Goal: Browse casually

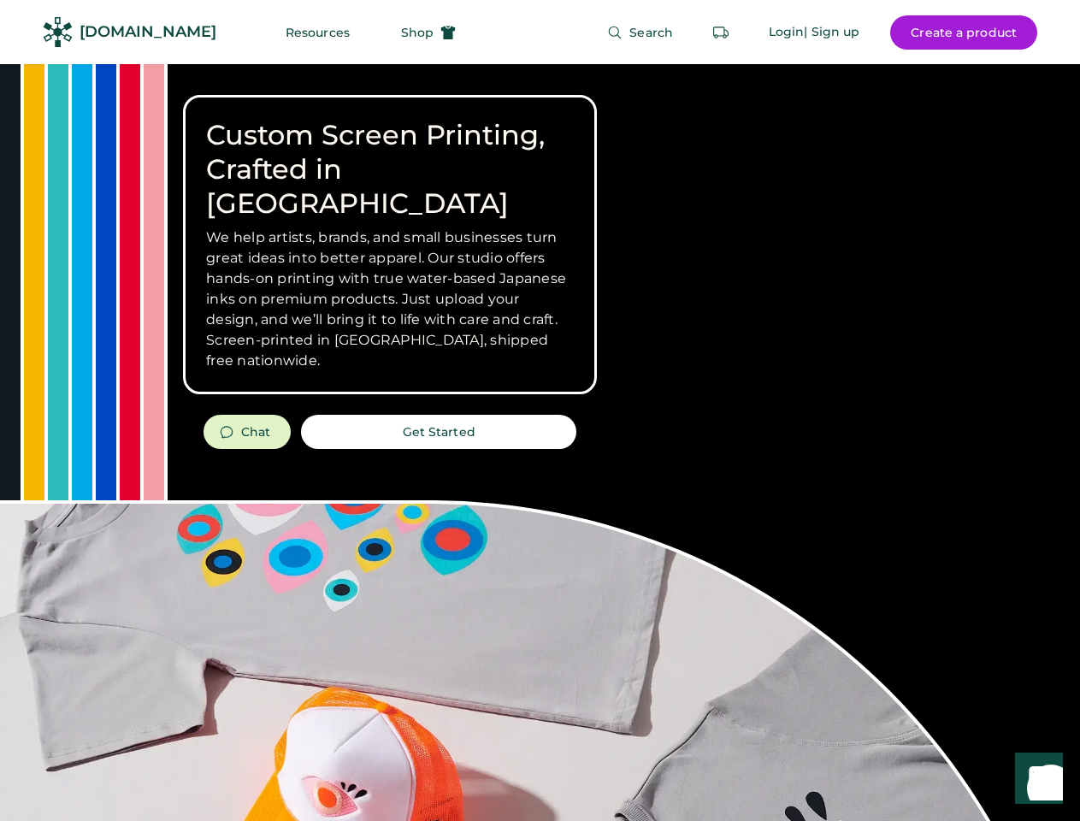
click at [539, 410] on div "Custom Screen Printing, Crafted in [GEOGRAPHIC_DATA] We help artists, brands, a…" at bounding box center [540, 607] width 1080 height 1086
click at [539, 442] on div "Custom Screen Printing, Crafted in [GEOGRAPHIC_DATA] We help artists, brands, a…" at bounding box center [540, 607] width 1080 height 1086
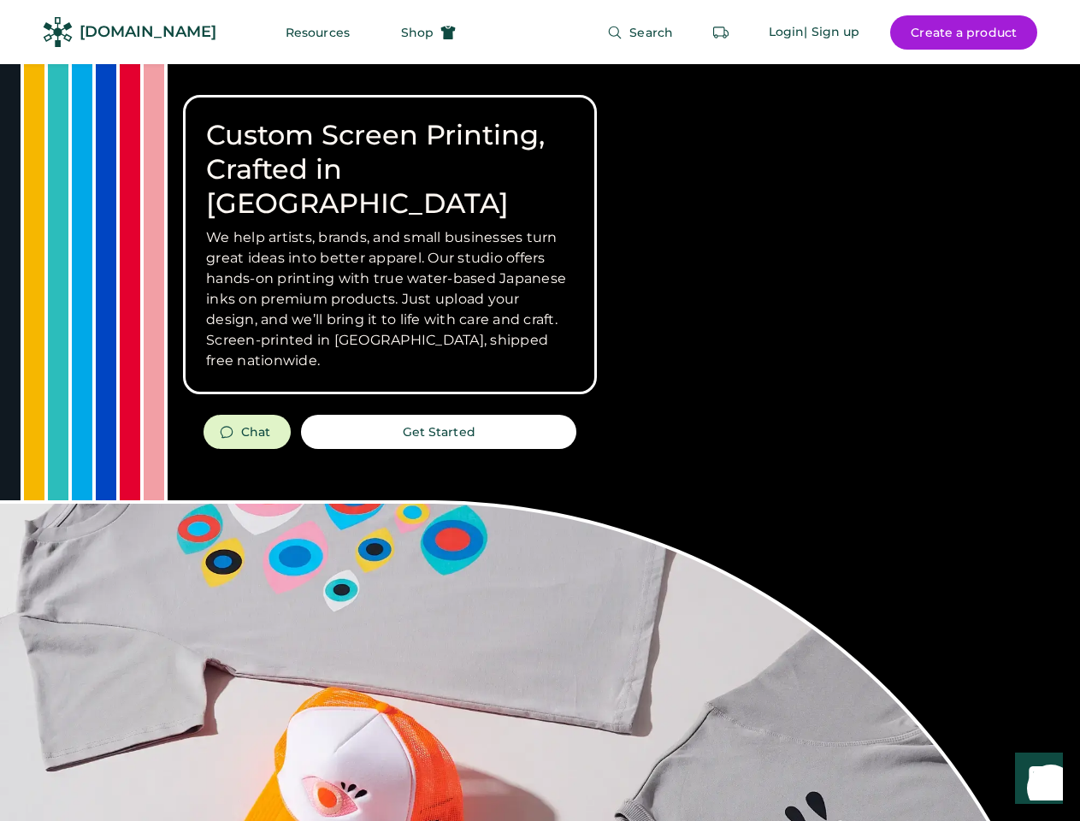
click at [539, 442] on div "Custom Screen Printing, Crafted in [GEOGRAPHIC_DATA] We help artists, brands, a…" at bounding box center [540, 607] width 1080 height 1086
click at [390, 244] on h3 "We help artists, brands, and small businesses turn great ideas into better appa…" at bounding box center [390, 299] width 368 height 144
click at [390, 227] on h3 "We help artists, brands, and small businesses turn great ideas into better appa…" at bounding box center [390, 299] width 368 height 144
click at [390, 152] on h1 "Custom Screen Printing, Crafted in [GEOGRAPHIC_DATA]" at bounding box center [390, 169] width 368 height 103
